Goal: Transaction & Acquisition: Purchase product/service

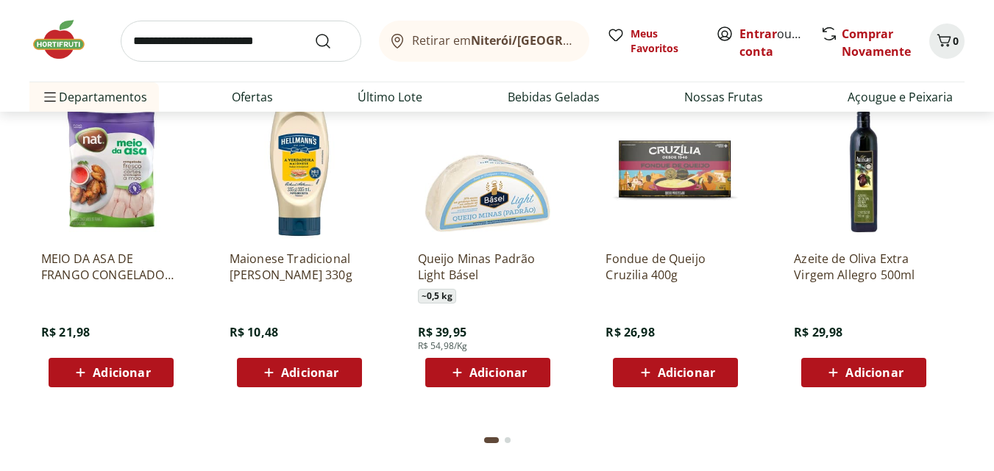
scroll to position [1250, 0]
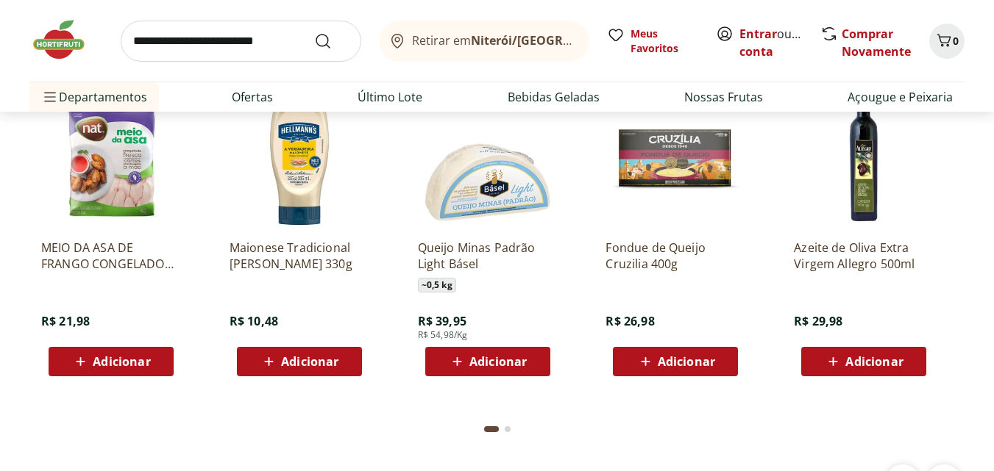
click at [139, 219] on img at bounding box center [111, 158] width 140 height 140
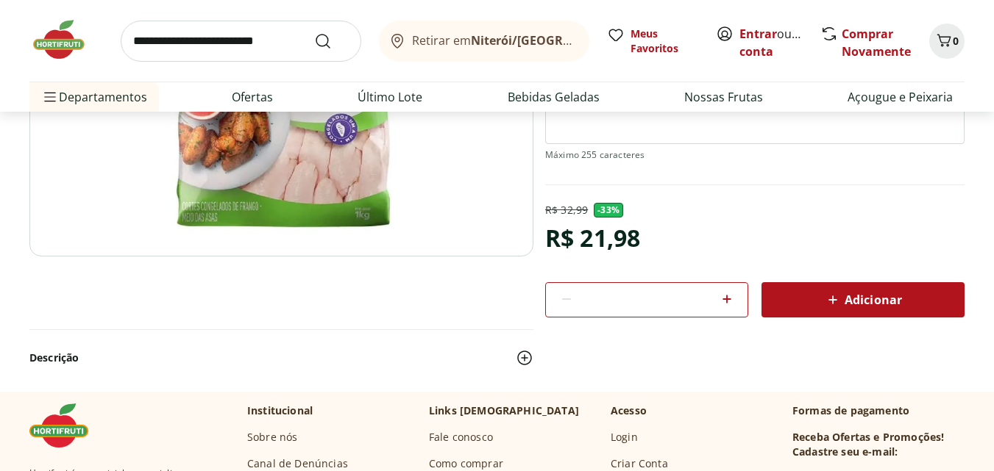
scroll to position [294, 0]
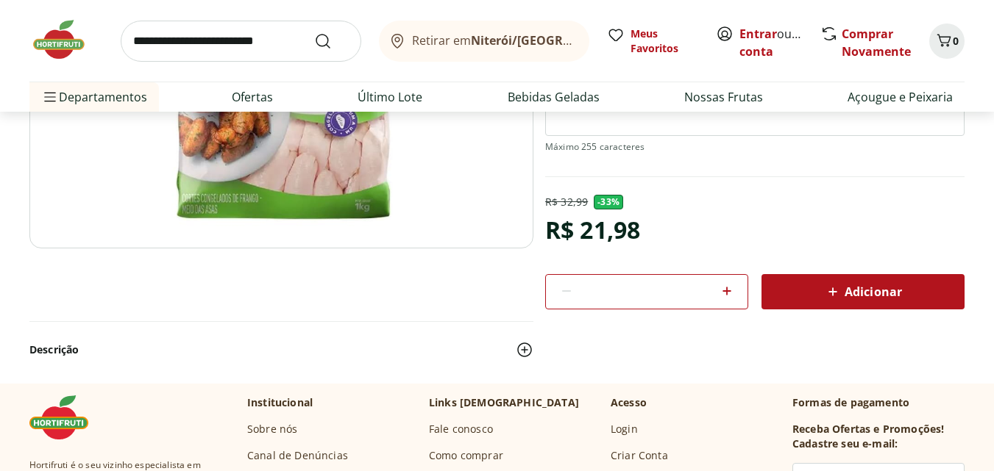
click at [885, 293] on span "Adicionar" at bounding box center [863, 292] width 78 height 18
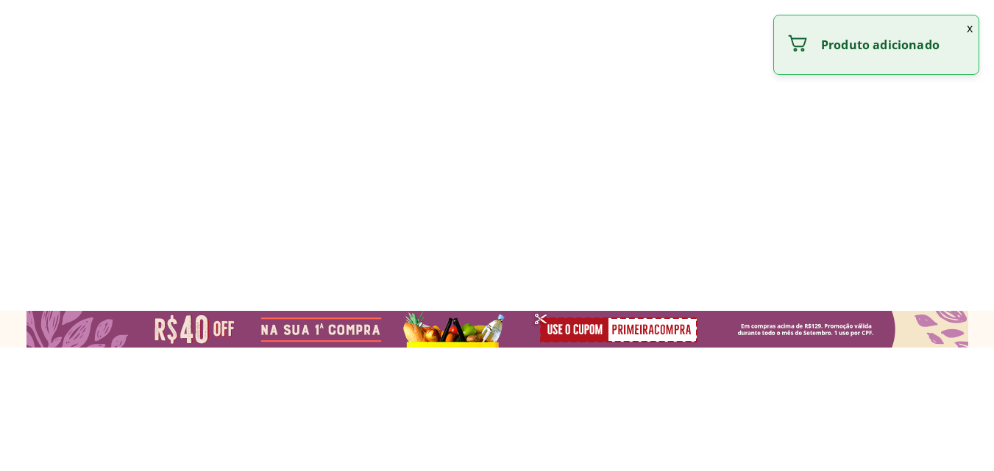
type input "*"
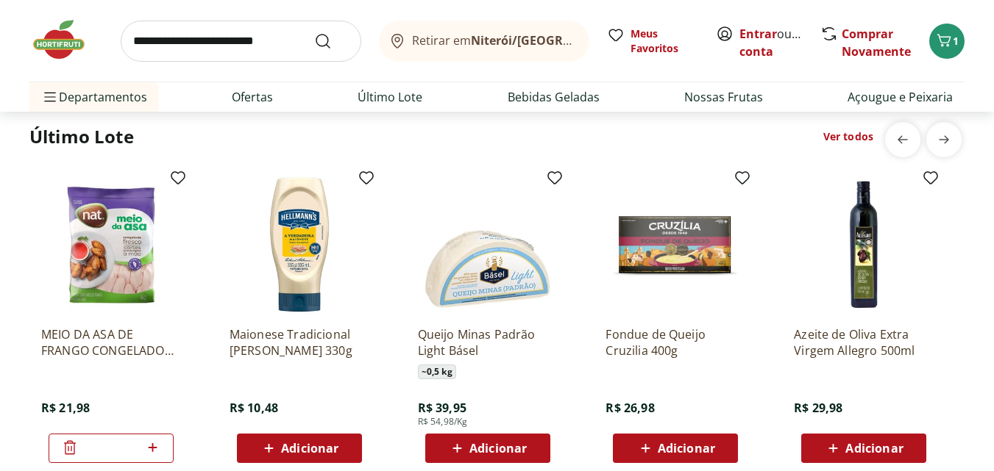
scroll to position [2354, 0]
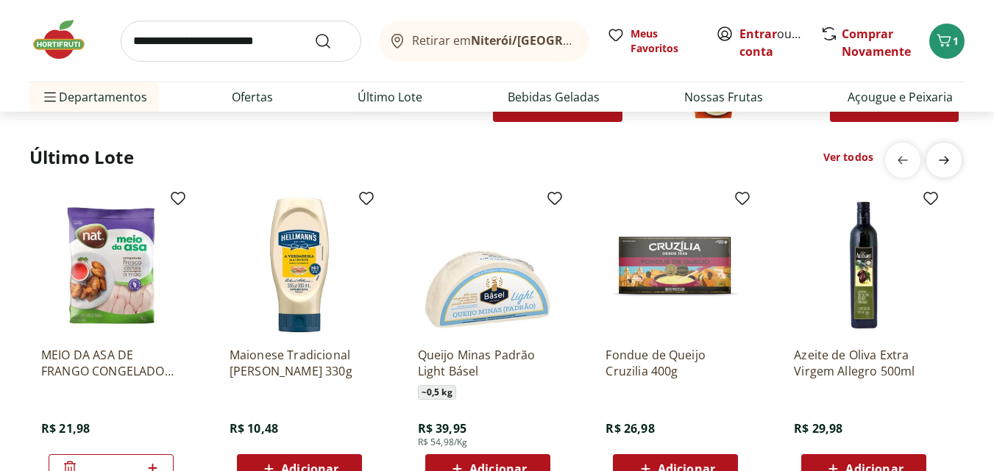
click at [944, 160] on icon "next" at bounding box center [944, 161] width 18 height 18
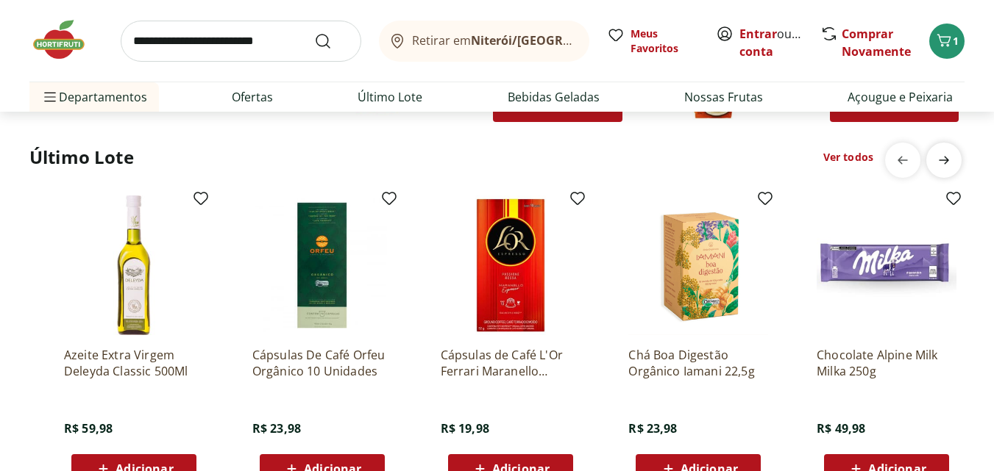
scroll to position [0, 941]
